Goal: Transaction & Acquisition: Purchase product/service

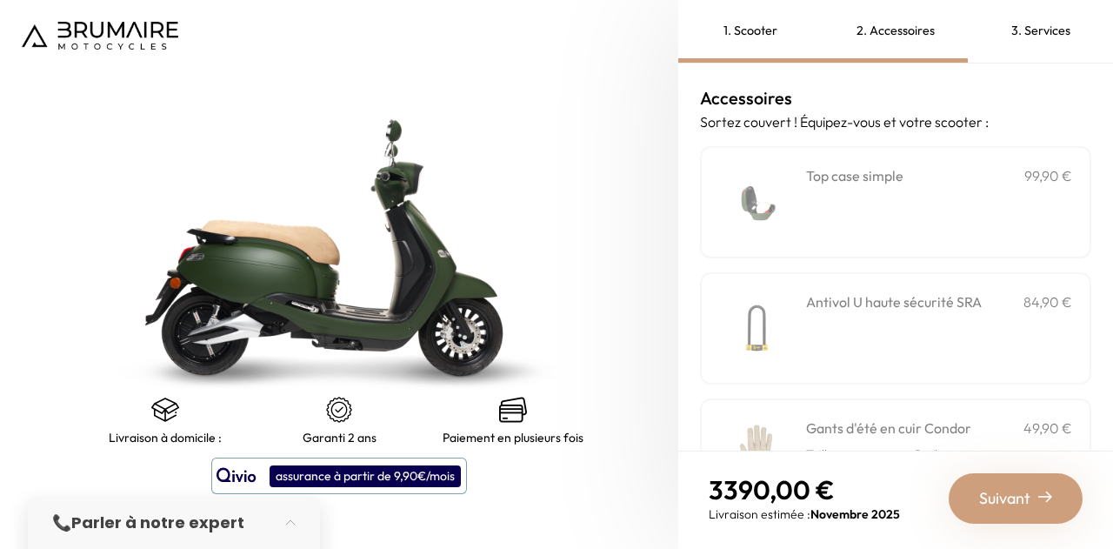
click at [761, 28] on div "1. Scooter" at bounding box center [750, 31] width 145 height 63
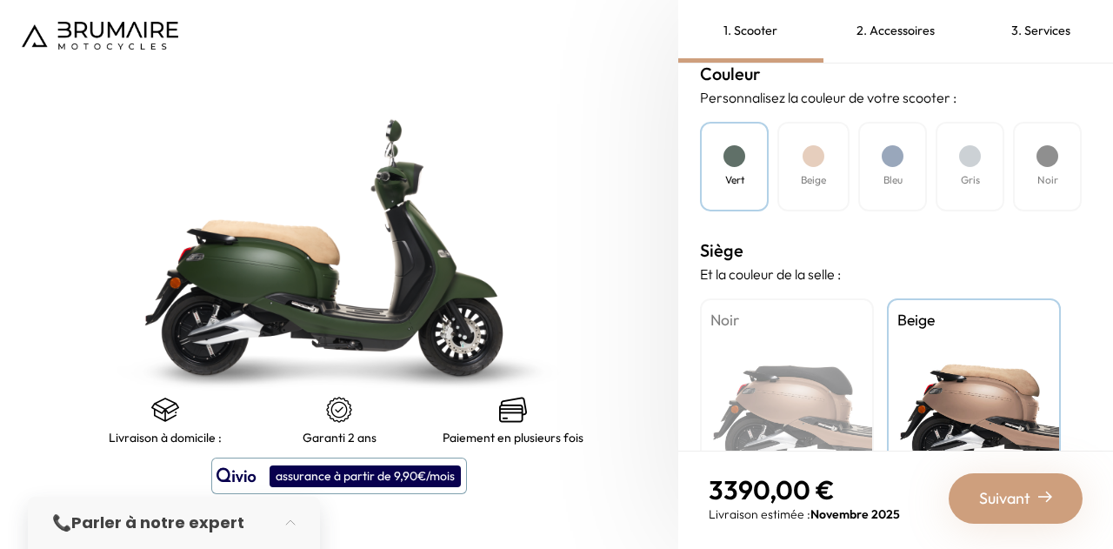
scroll to position [617, 0]
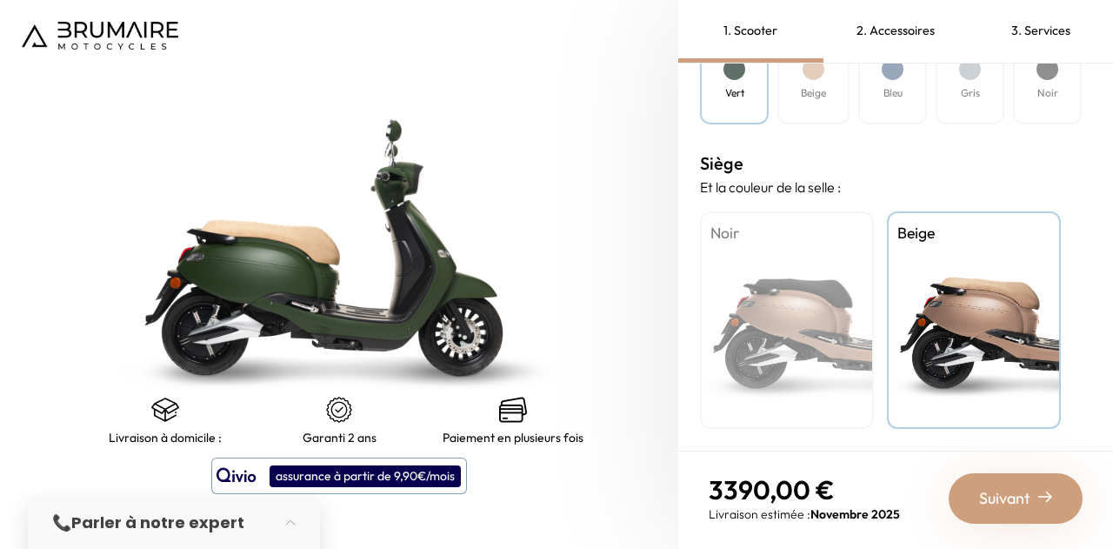
click at [1054, 502] on div "Suivant" at bounding box center [1016, 498] width 134 height 50
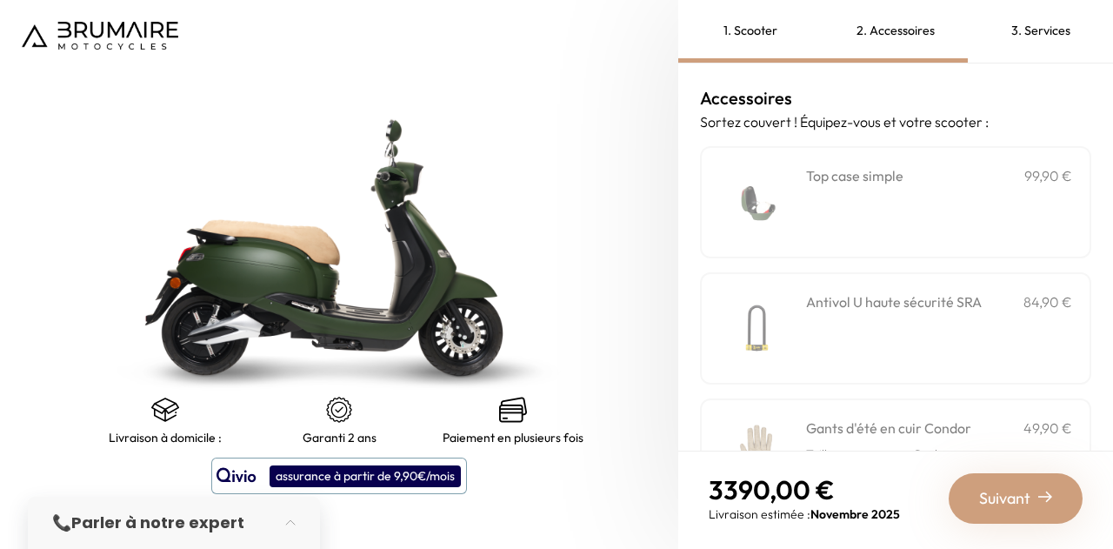
click at [900, 196] on div "**********" at bounding box center [939, 202] width 266 height 74
click at [911, 307] on h3 "Antivol U haute sécurité SRA" at bounding box center [894, 301] width 176 height 21
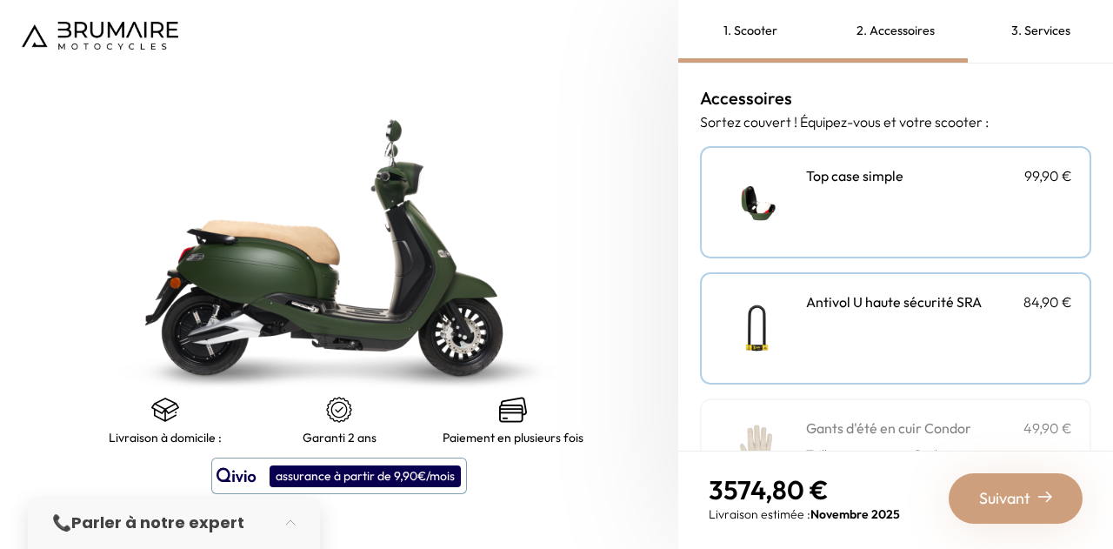
click at [892, 423] on h3 "Gants d'été en cuir Condor" at bounding box center [888, 427] width 165 height 21
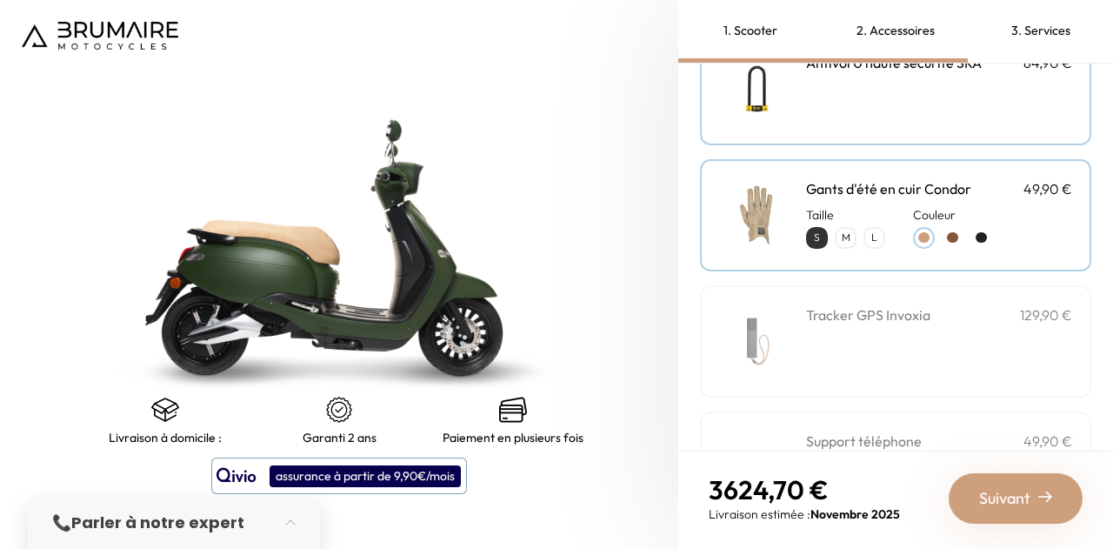
scroll to position [243, 0]
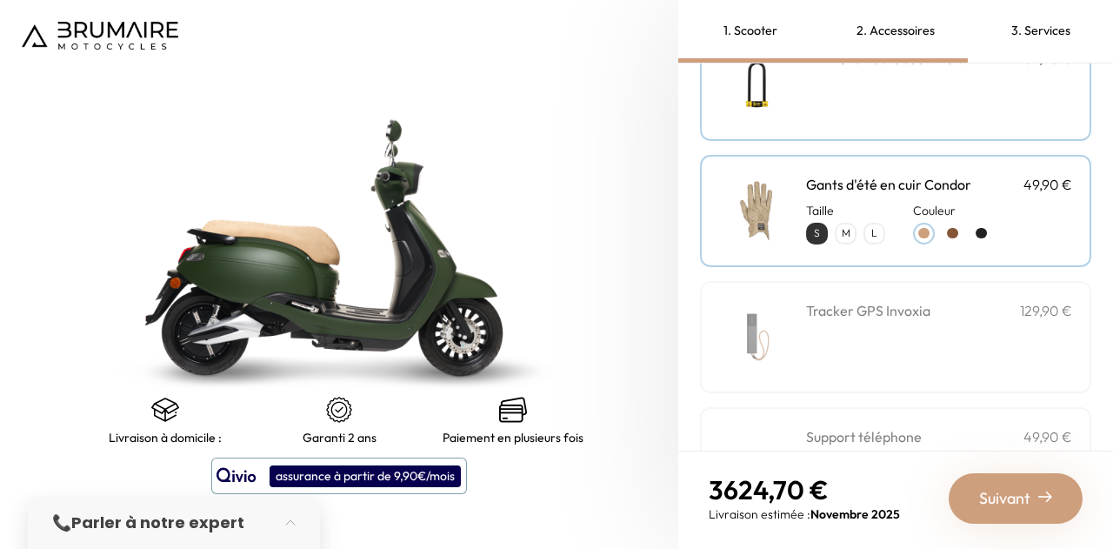
click at [880, 273] on div "Top case simple 99,90 € Couleur" at bounding box center [895, 400] width 391 height 995
click at [883, 298] on div "Tracker GPS Invoxia 129,90 €" at bounding box center [895, 337] width 391 height 112
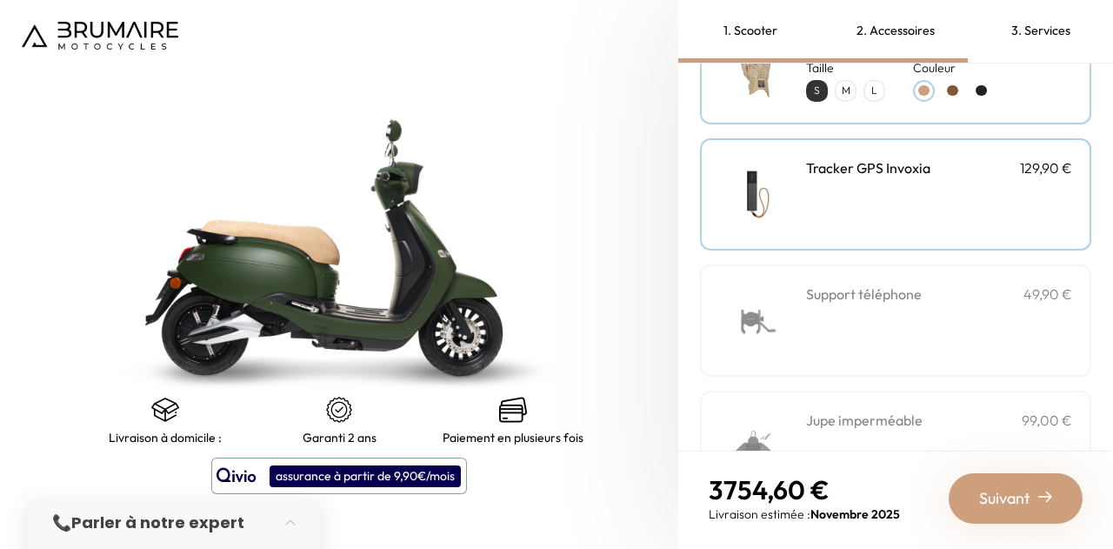
click at [883, 298] on h3 "Support téléphone" at bounding box center [864, 293] width 116 height 21
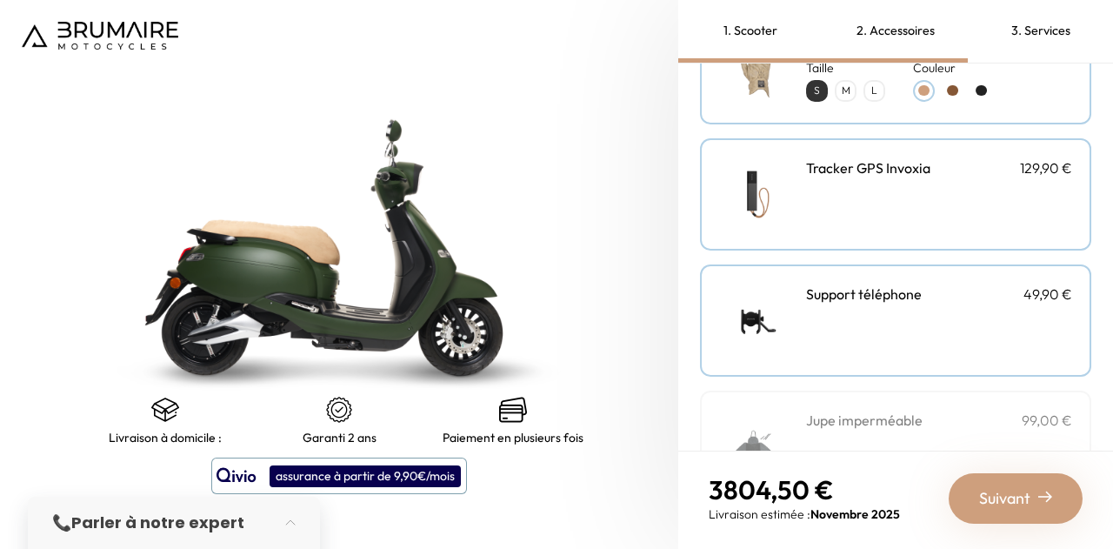
scroll to position [537, 0]
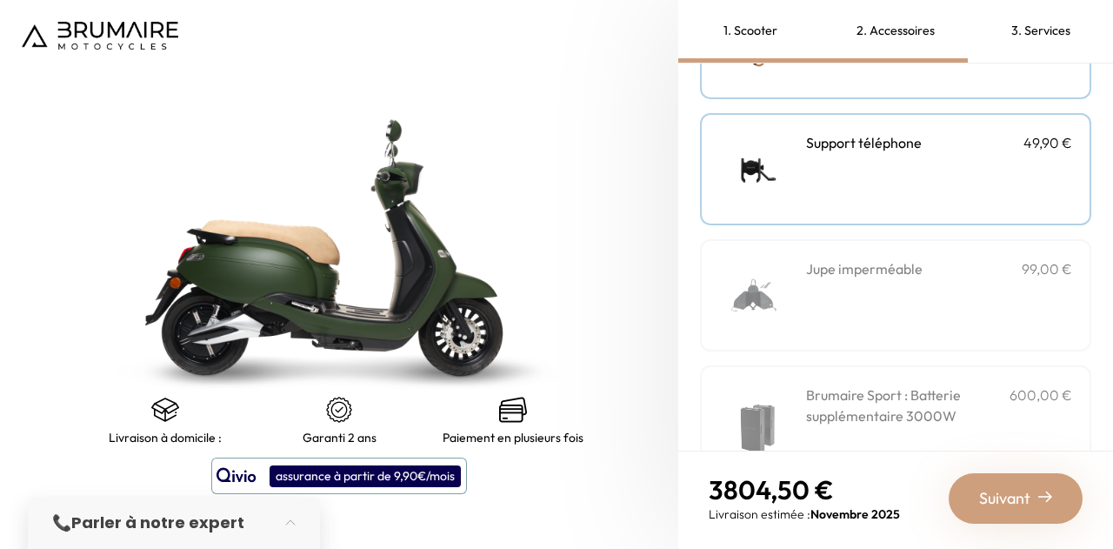
click at [883, 298] on div "Jupe imperméable 99,00 €" at bounding box center [939, 295] width 266 height 74
click at [851, 405] on h3 "Brumaire Sport : Batterie supplémentaire 3000W" at bounding box center [907, 405] width 203 height 42
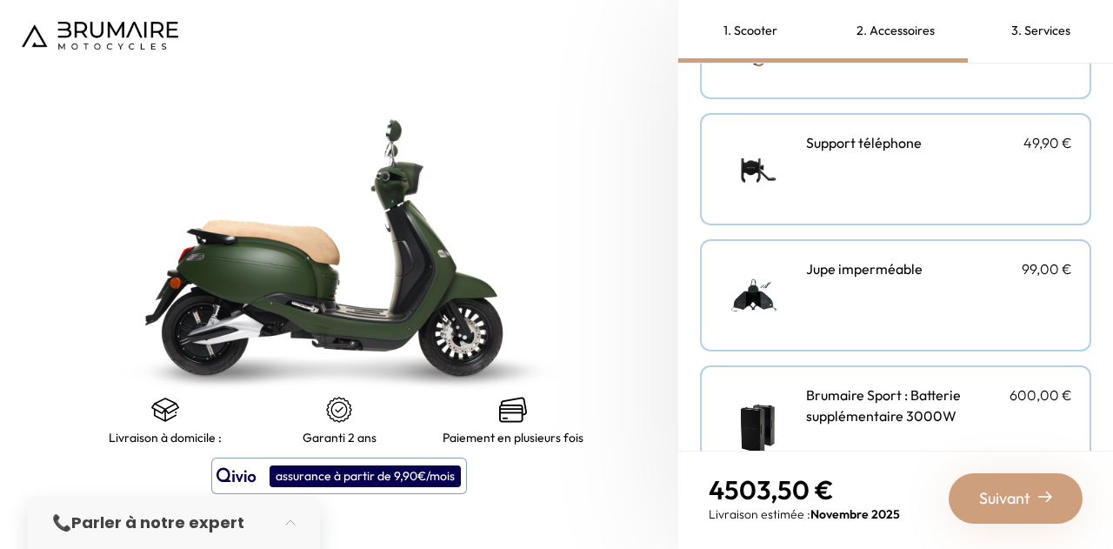
scroll to position [711, 0]
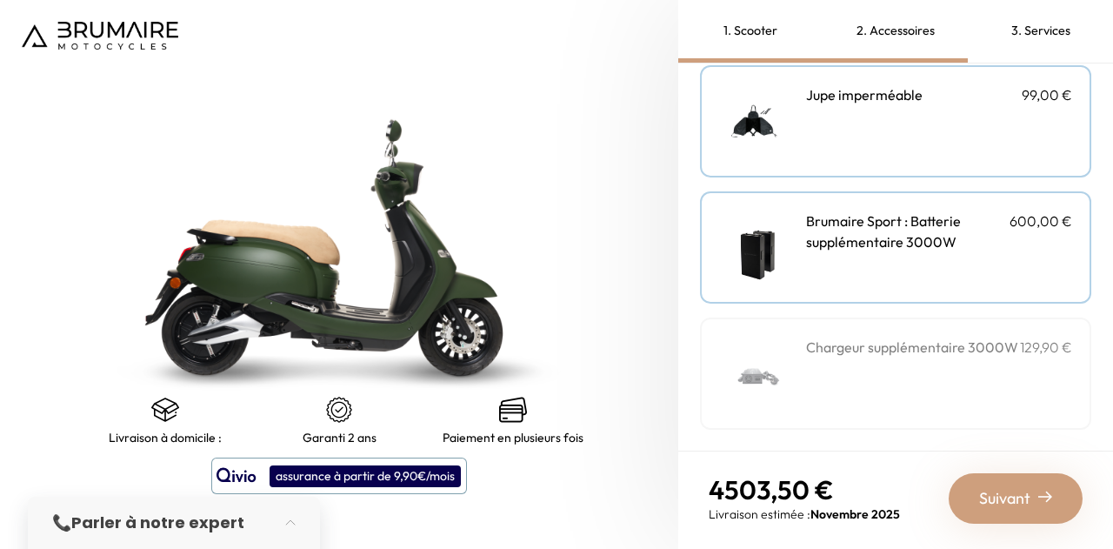
click at [857, 345] on h3 "Chargeur supplémentaire 3000W" at bounding box center [912, 346] width 212 height 21
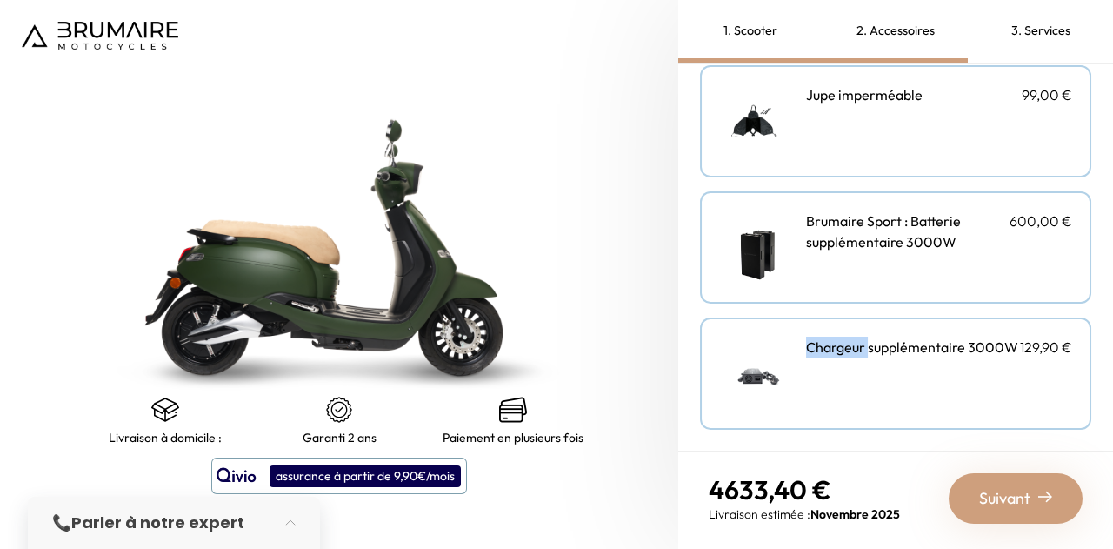
click at [857, 345] on h3 "Chargeur supplémentaire 3000W" at bounding box center [912, 346] width 212 height 21
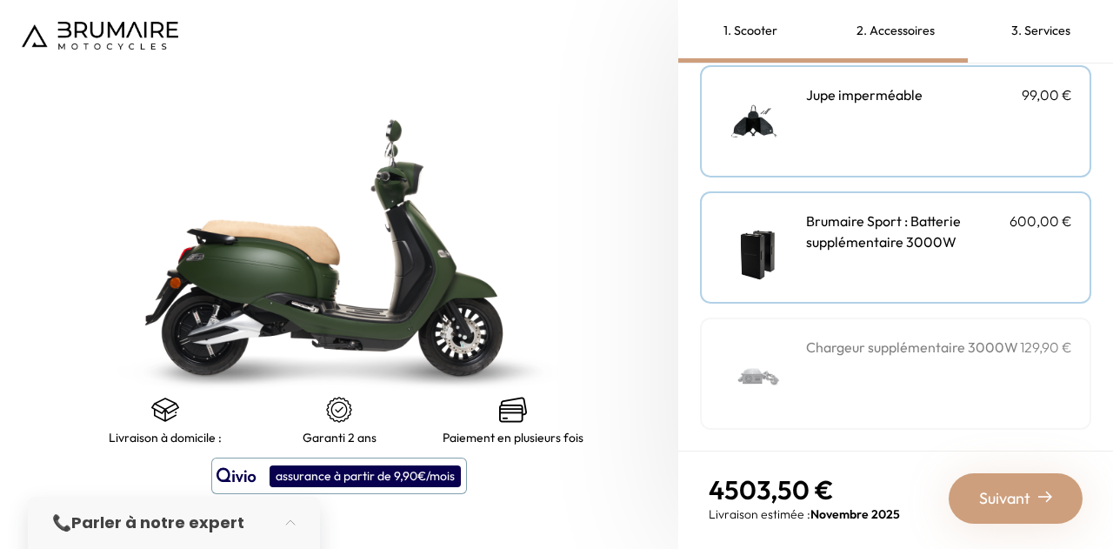
click at [861, 247] on h3 "Brumaire Sport : Batterie supplémentaire 3000W" at bounding box center [907, 231] width 203 height 42
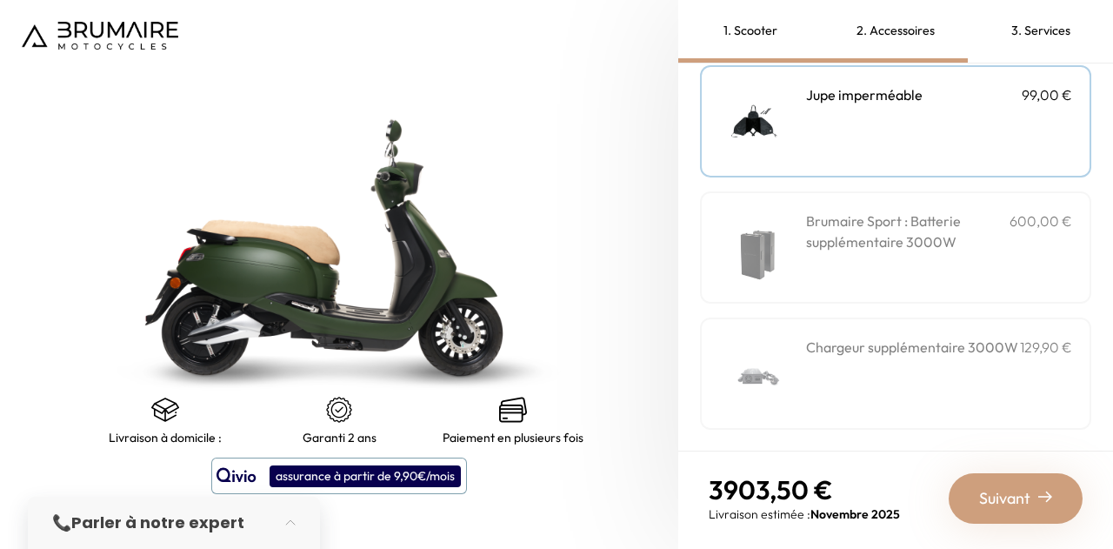
click at [1028, 506] on span "Suivant" at bounding box center [1004, 498] width 51 height 24
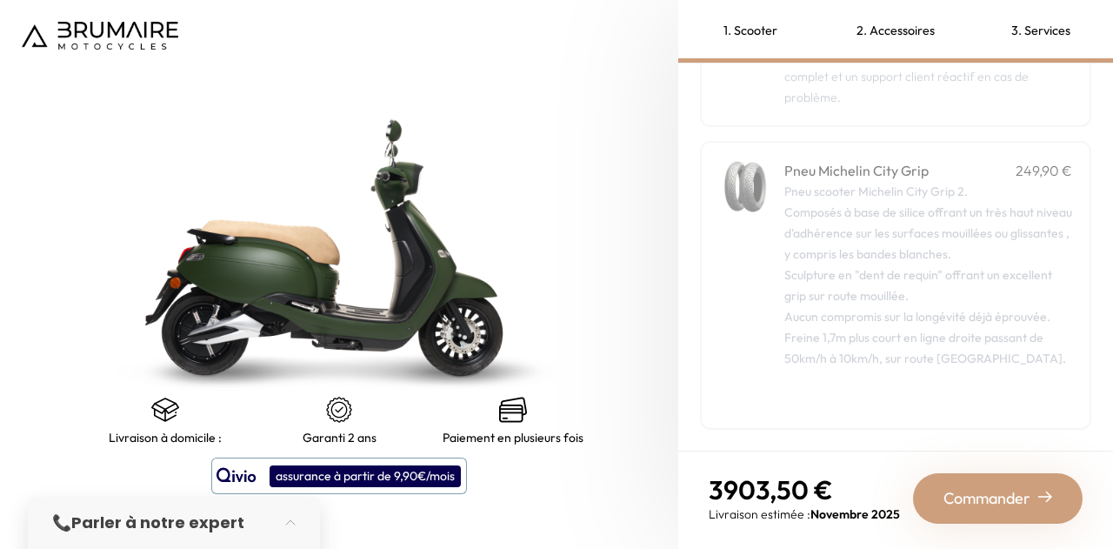
scroll to position [423, 0]
